Goal: Navigation & Orientation: Find specific page/section

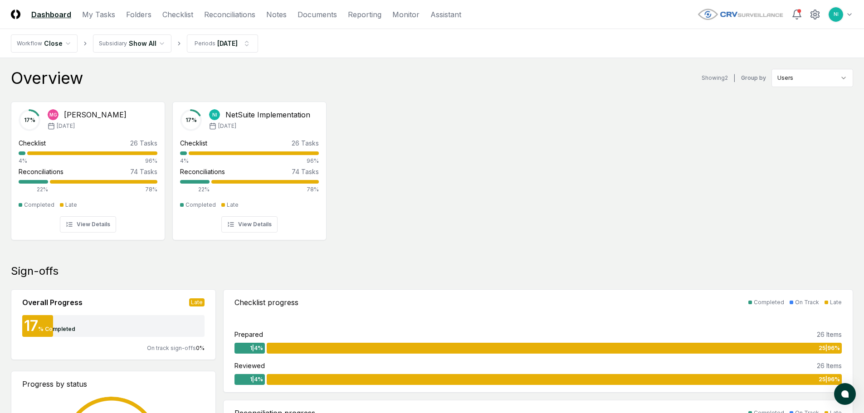
click at [572, 147] on div "17 % MG [PERSON_NAME] [DATE] Checklist 26 Tasks 4% 96% Reconciliations 74 Tasks…" at bounding box center [432, 170] width 864 height 152
click at [424, 156] on div "17 % MG [PERSON_NAME] [DATE] Checklist 26 Tasks 4% 96% Reconciliations 74 Tasks…" at bounding box center [432, 170] width 864 height 152
click at [133, 16] on link "Folders" at bounding box center [138, 14] width 25 height 11
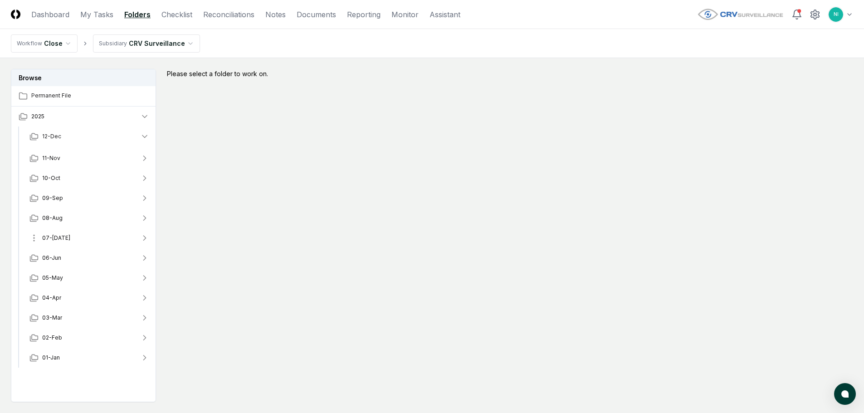
click at [57, 238] on span "07-[DATE]" at bounding box center [56, 238] width 28 height 8
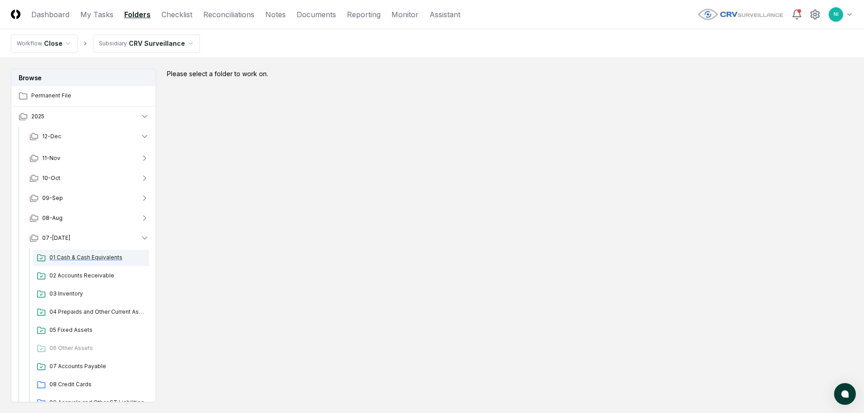
click at [74, 259] on span "01 Cash & Cash Equivalents" at bounding box center [97, 258] width 96 height 8
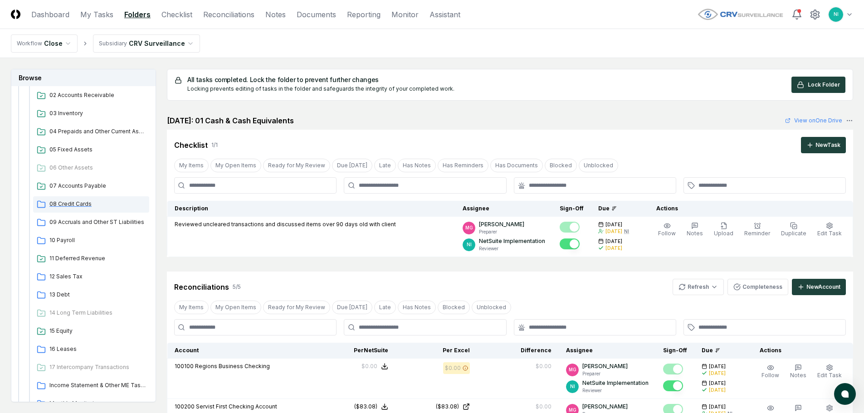
scroll to position [181, 0]
click at [76, 220] on span "09 Accruals and Other ST Liabilities" at bounding box center [97, 222] width 96 height 8
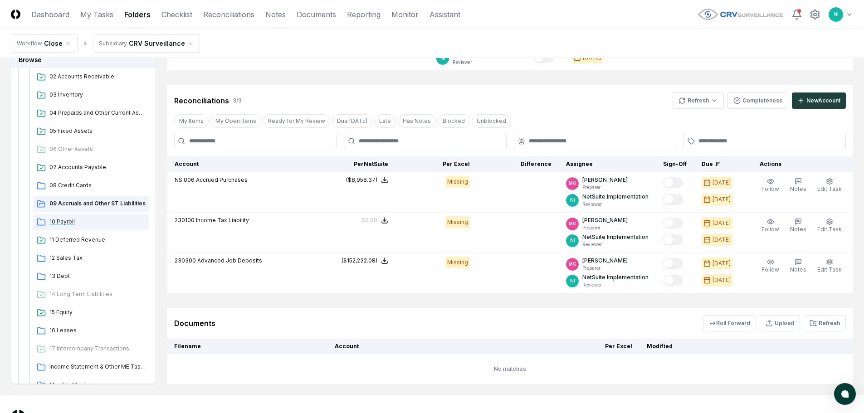
scroll to position [181, 0]
click at [63, 221] on span "10 Payroll" at bounding box center [97, 221] width 96 height 8
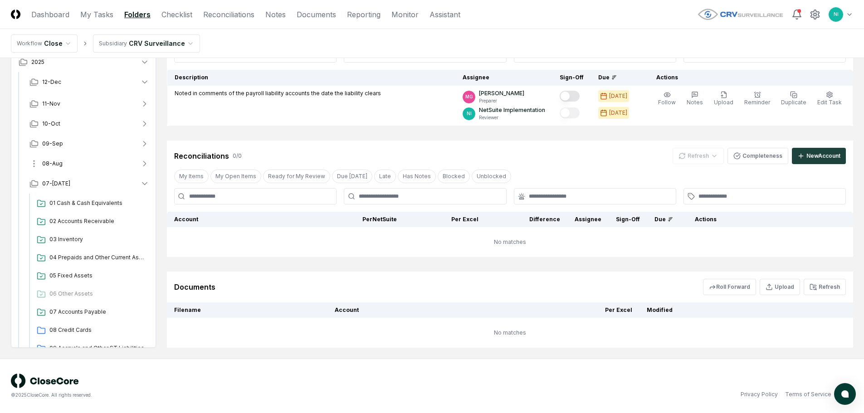
click at [54, 164] on span "08-Aug" at bounding box center [52, 164] width 20 height 8
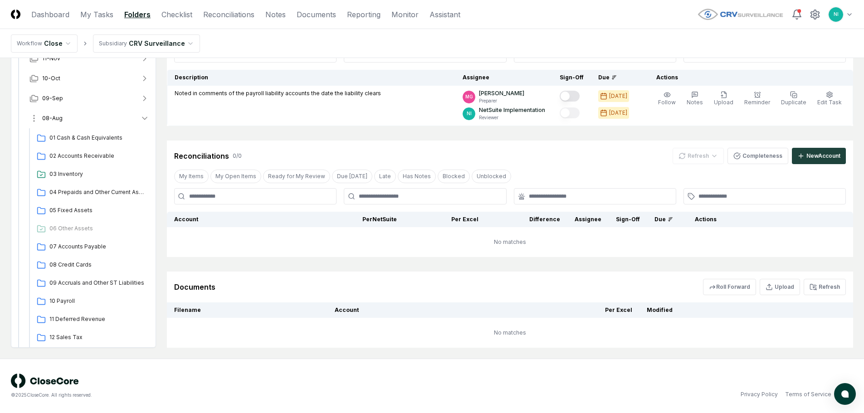
scroll to position [45, 0]
